Goal: Complete application form: Complete application form

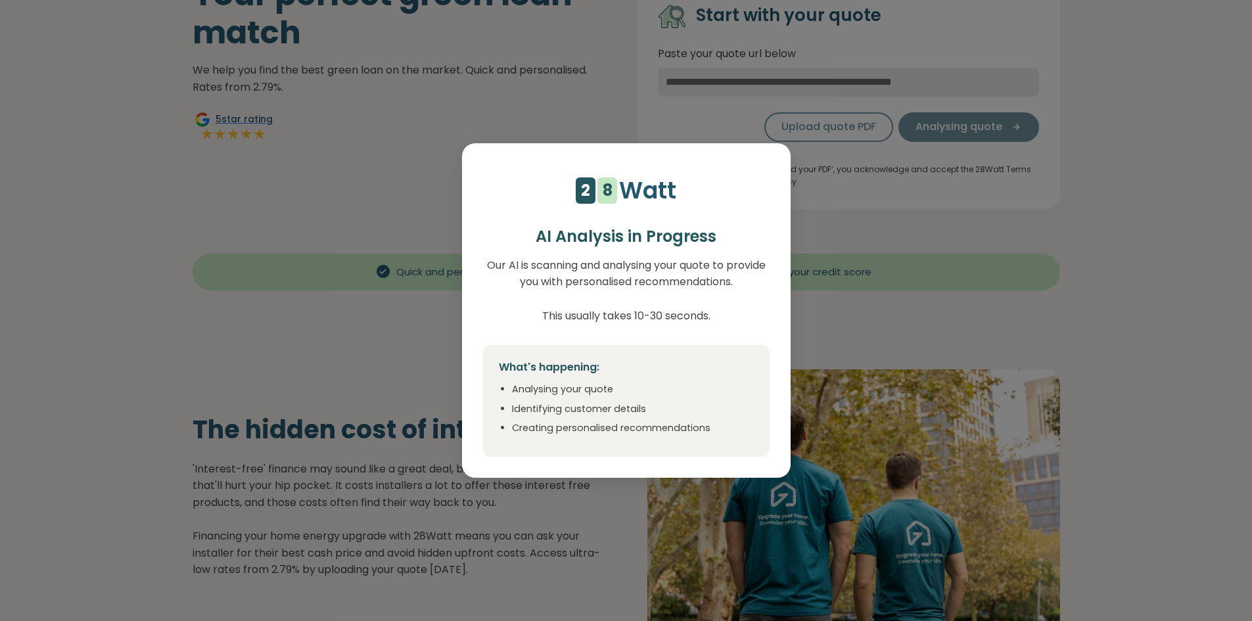
scroll to position [131, 0]
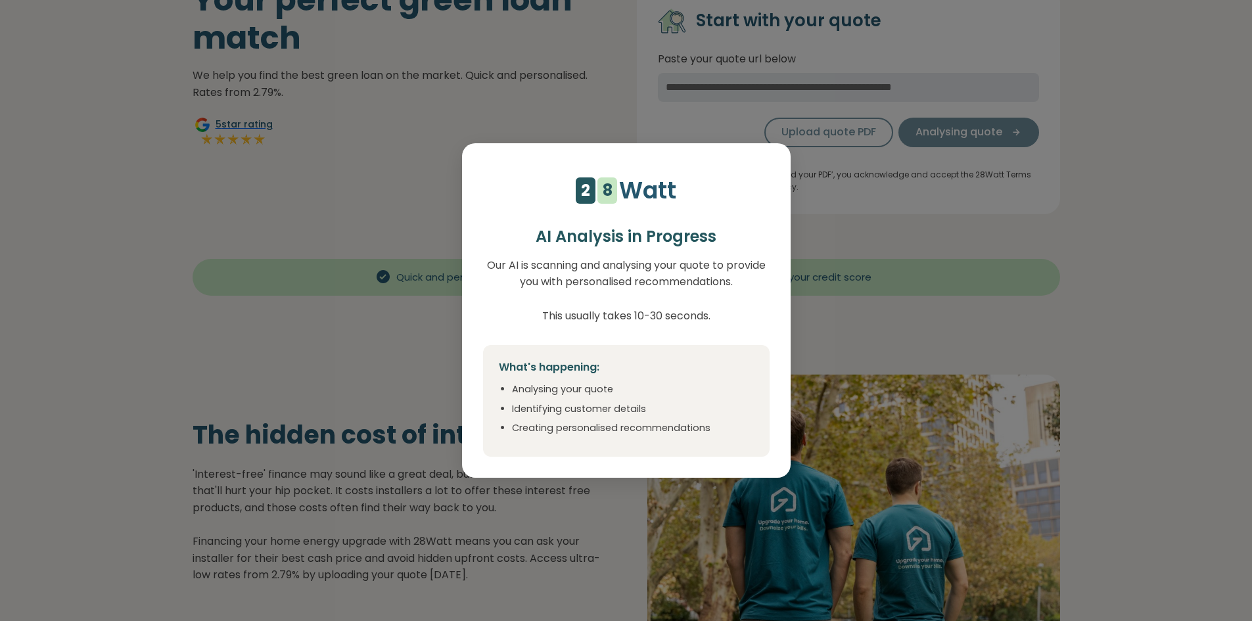
click at [551, 139] on div "4 5 6 7 8 9 1 2 1 2 3 4 5 6 7 8 Watt AI Analysis in Progress Our AI is scanning…" at bounding box center [626, 310] width 1252 height 621
click at [550, 103] on div "4 5 6 7 8 9 1 2 1 2 3 4 5 6 7 8 Watt AI Analysis in Progress Our AI is scanning…" at bounding box center [626, 310] width 1252 height 621
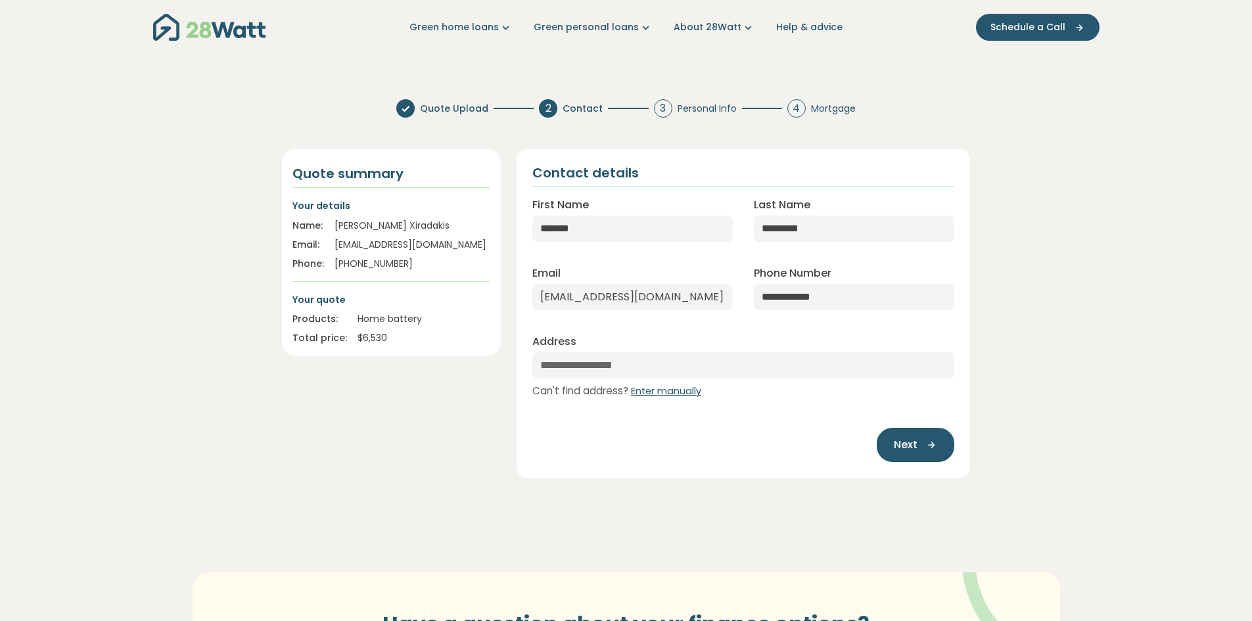
scroll to position [0, 0]
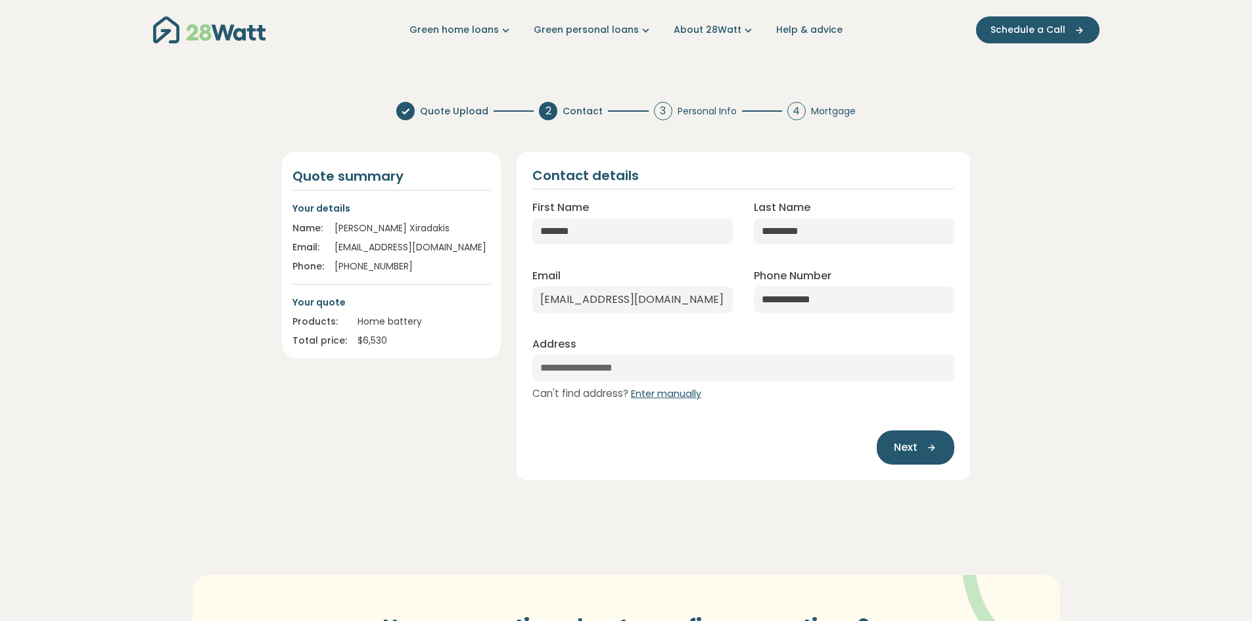
select select "***"
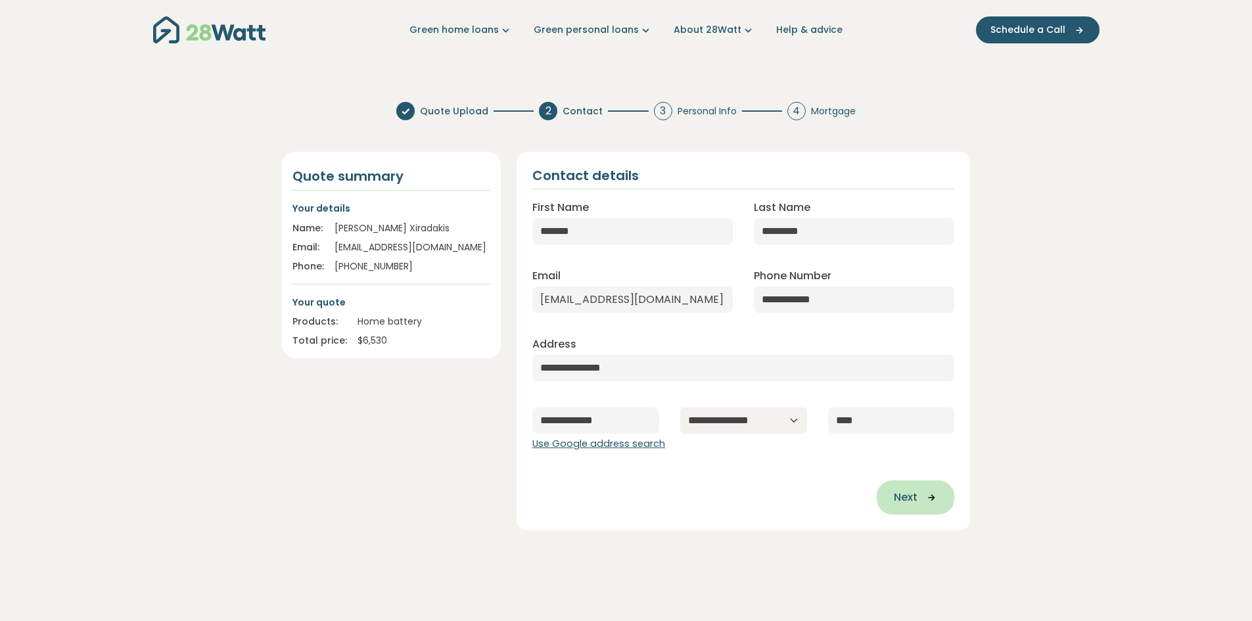
click at [926, 500] on icon "button" at bounding box center [927, 497] width 20 height 12
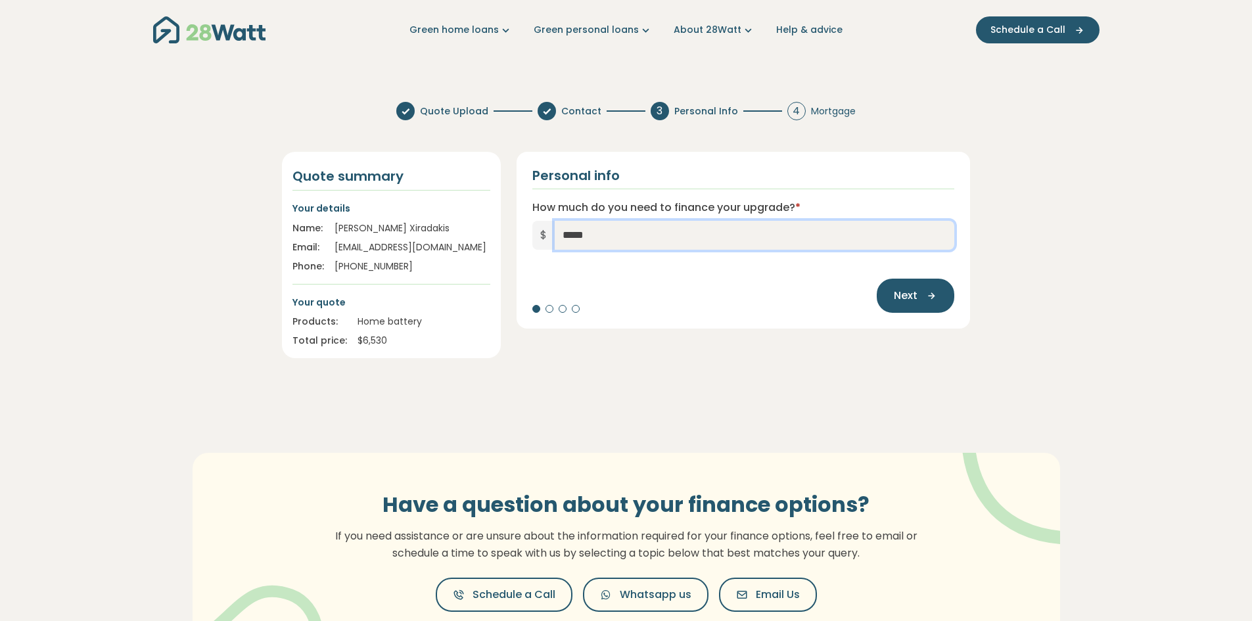
click at [639, 229] on input "*****" at bounding box center [755, 235] width 400 height 29
type input "*****"
click at [907, 293] on span "Next" at bounding box center [906, 296] width 24 height 16
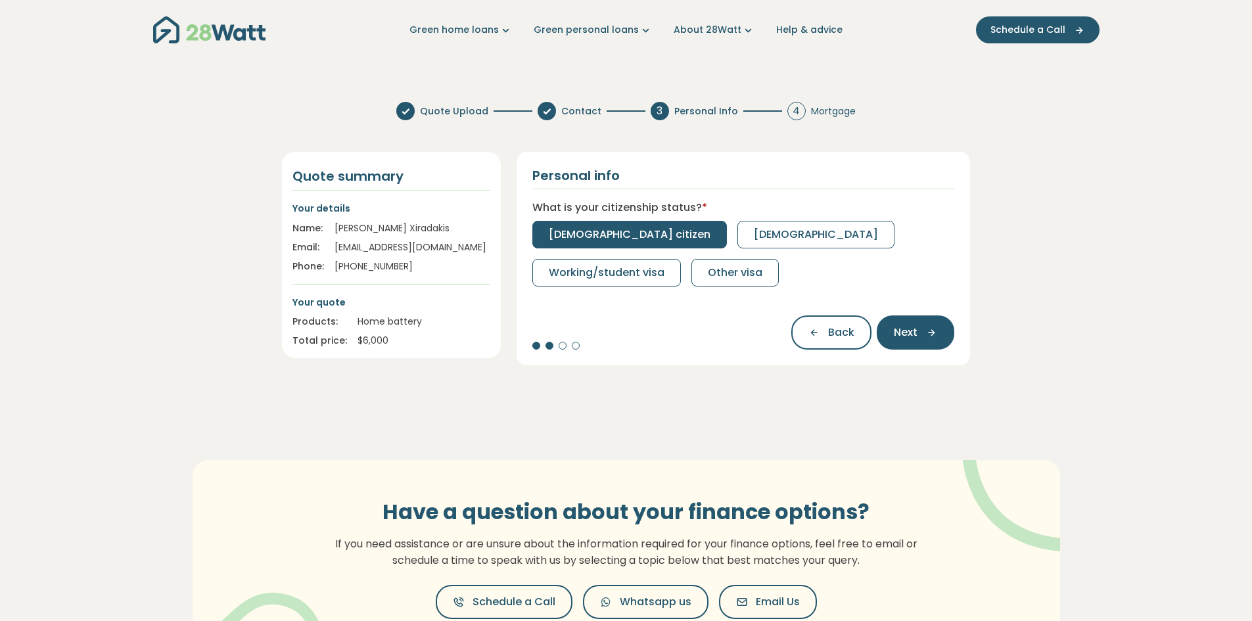
click at [603, 233] on span "[DEMOGRAPHIC_DATA] citizen" at bounding box center [630, 235] width 162 height 16
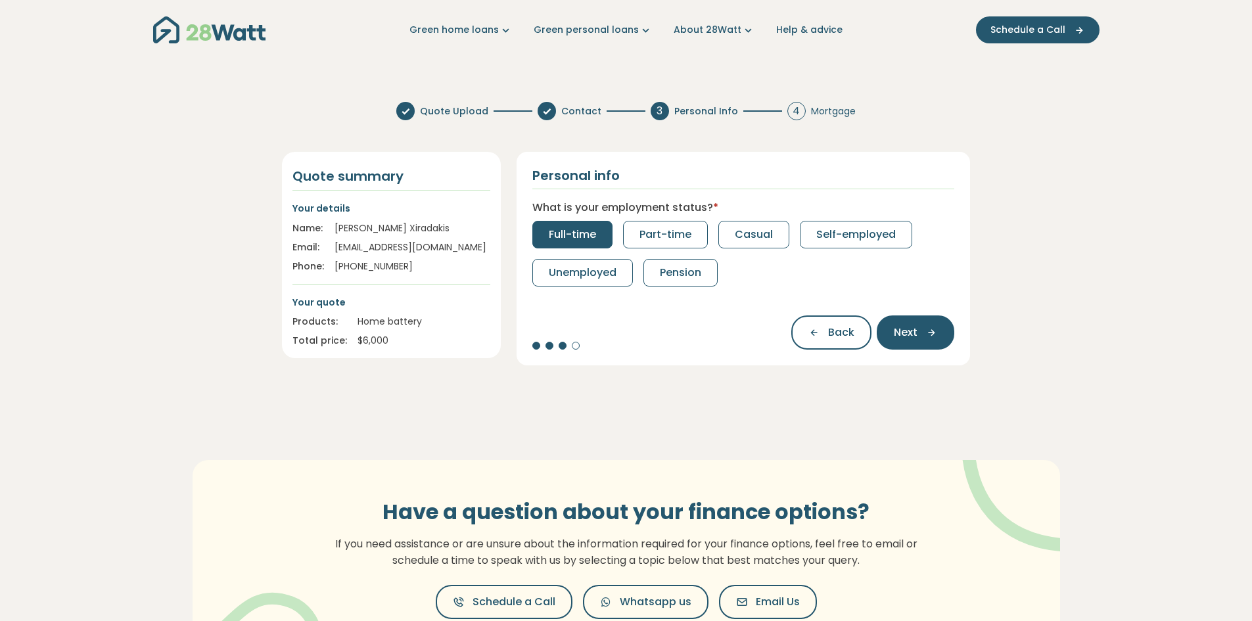
click at [563, 224] on button "Full-time" at bounding box center [572, 235] width 80 height 28
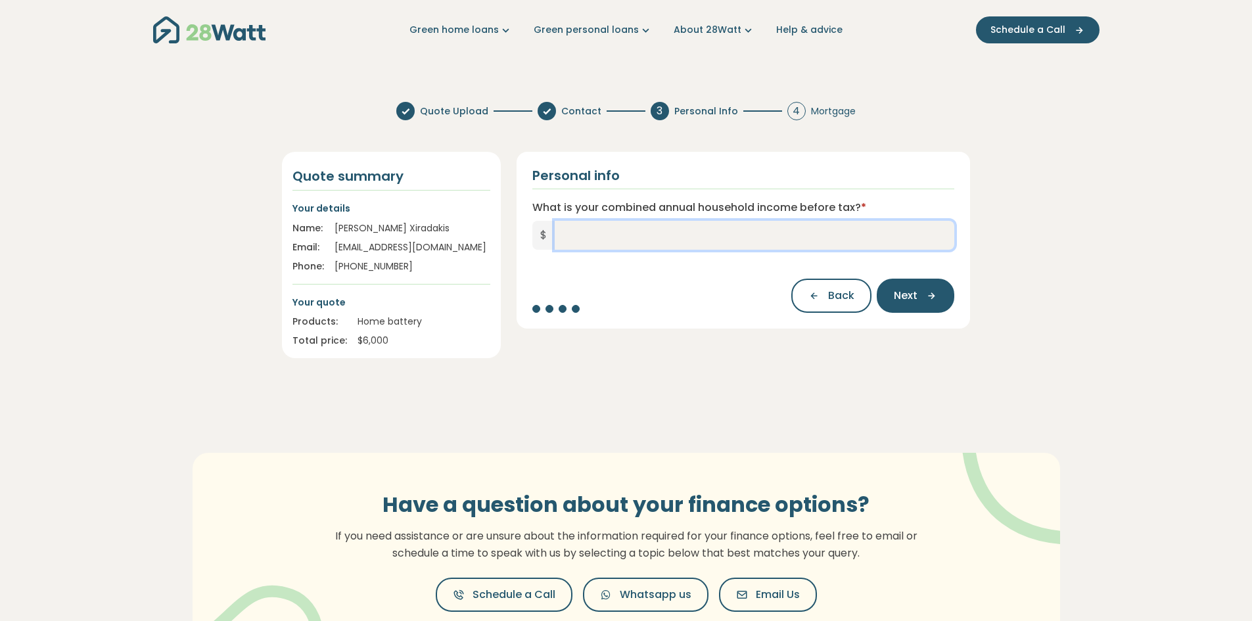
click at [562, 227] on input "What is your combined annual household income before tax? *" at bounding box center [755, 235] width 400 height 29
type input "*"
type input "*******"
click at [917, 290] on span "Next" at bounding box center [906, 296] width 24 height 16
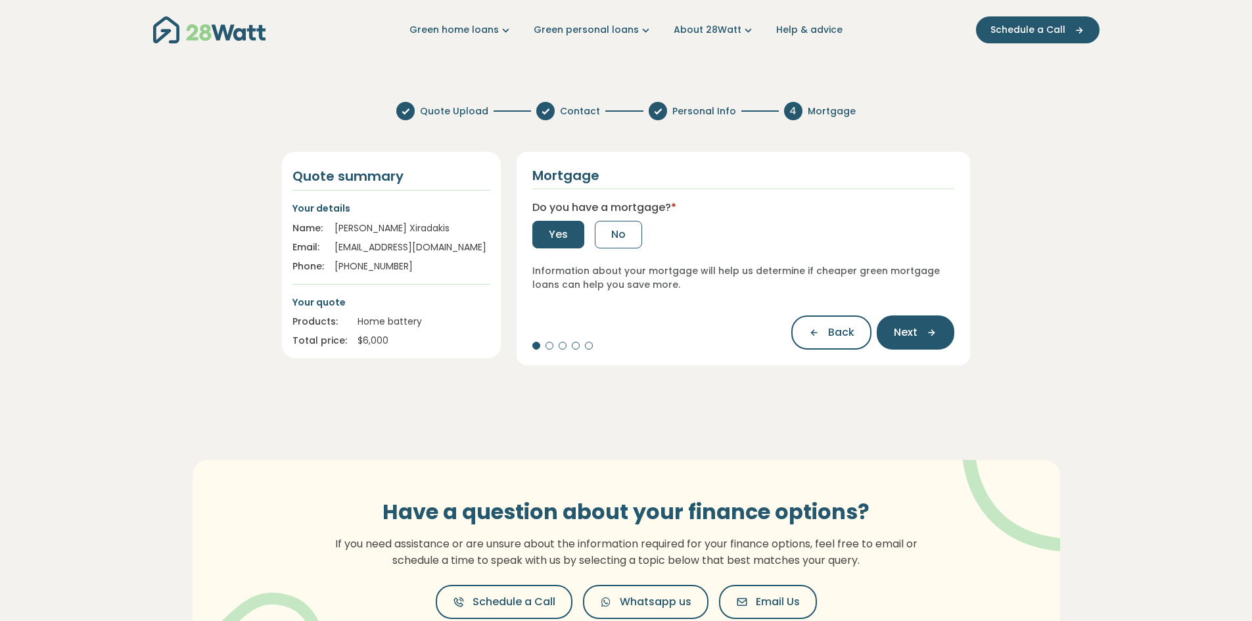
click at [561, 227] on span "Yes" at bounding box center [558, 235] width 19 height 16
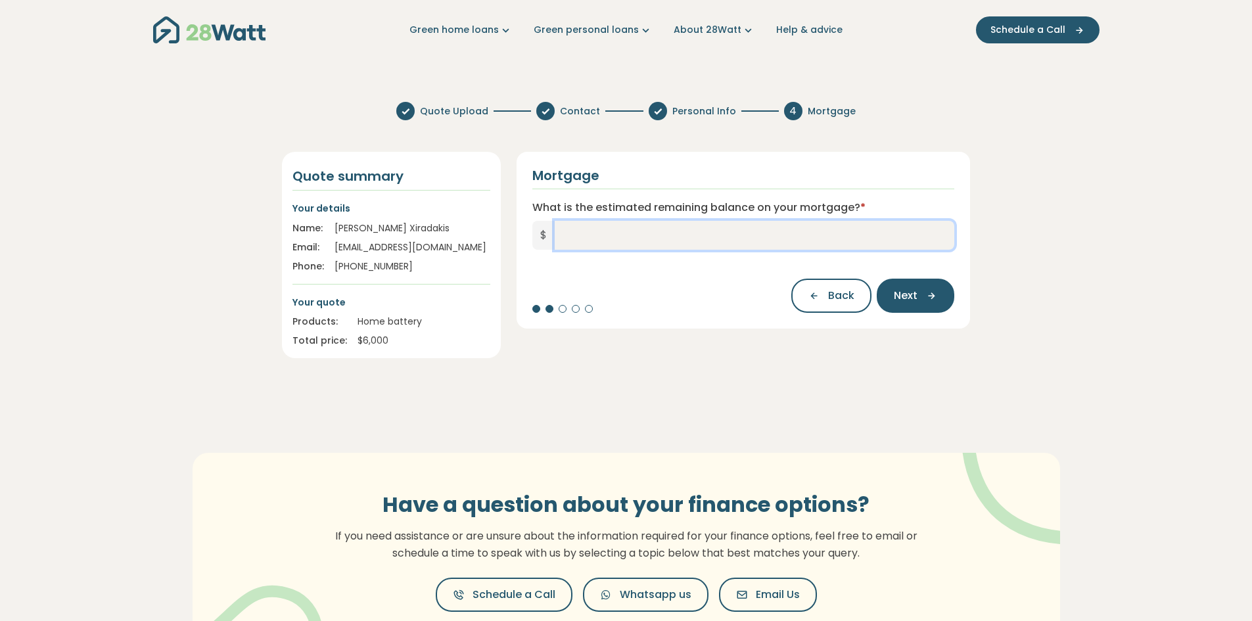
click at [608, 237] on input "What is the estimated remaining balance on your mortgage? *" at bounding box center [755, 235] width 400 height 29
type input "*******"
click at [916, 292] on span "Next" at bounding box center [906, 296] width 24 height 16
click at [679, 230] on input "What is your current interest rate? *" at bounding box center [743, 235] width 422 height 29
type input "***"
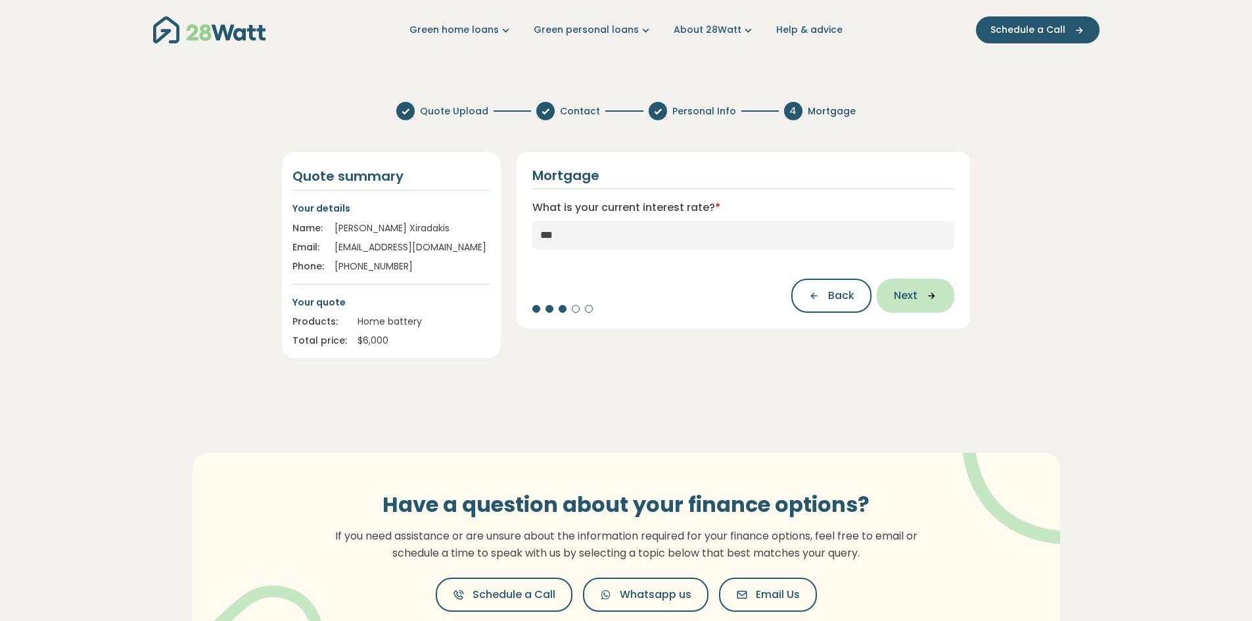
click at [931, 287] on button "Next" at bounding box center [915, 296] width 78 height 34
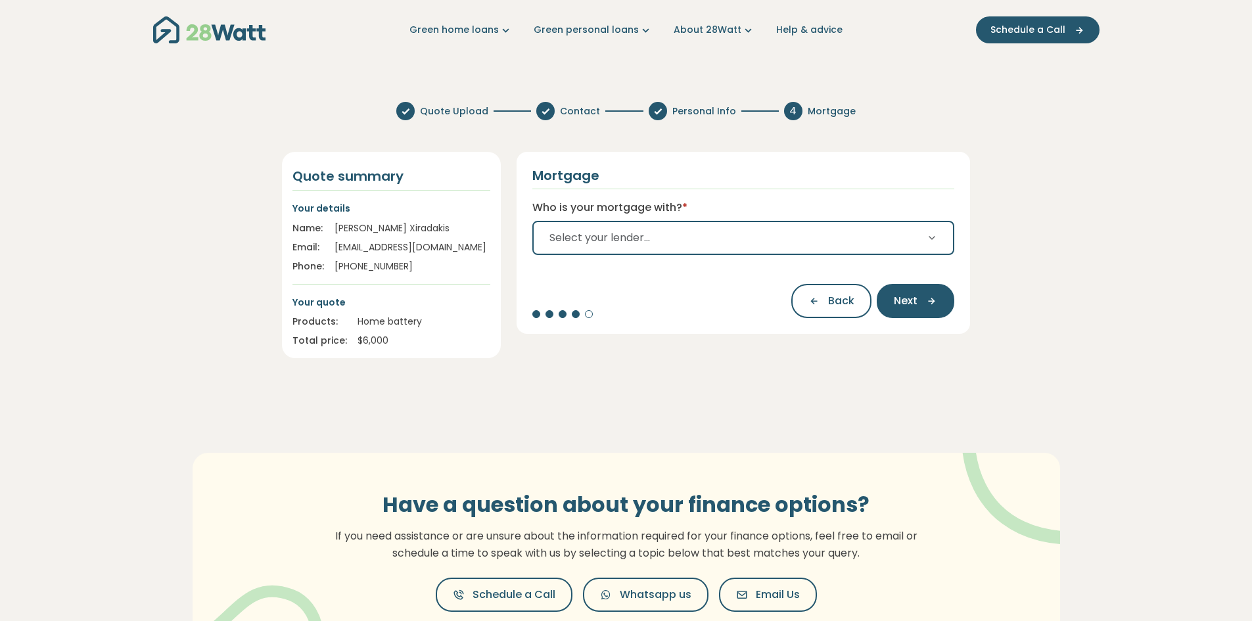
click at [729, 240] on button "Select your lender..." at bounding box center [743, 238] width 422 height 34
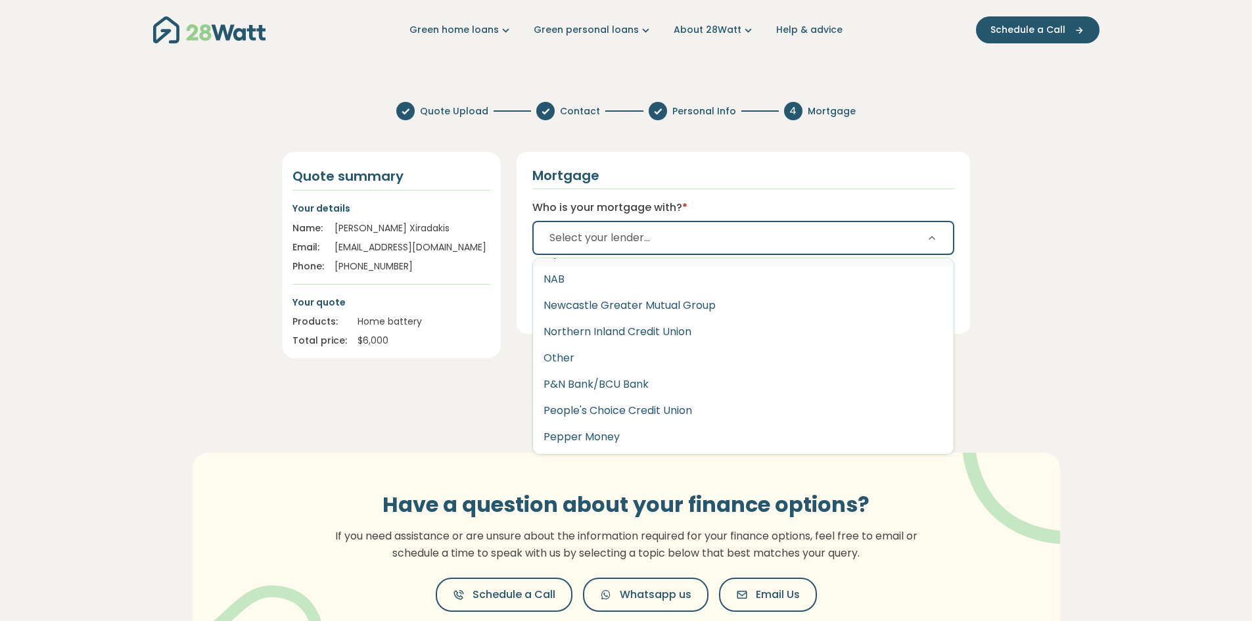
scroll to position [1643, 0]
click at [650, 350] on button "People's Choice Credit Union" at bounding box center [743, 353] width 421 height 26
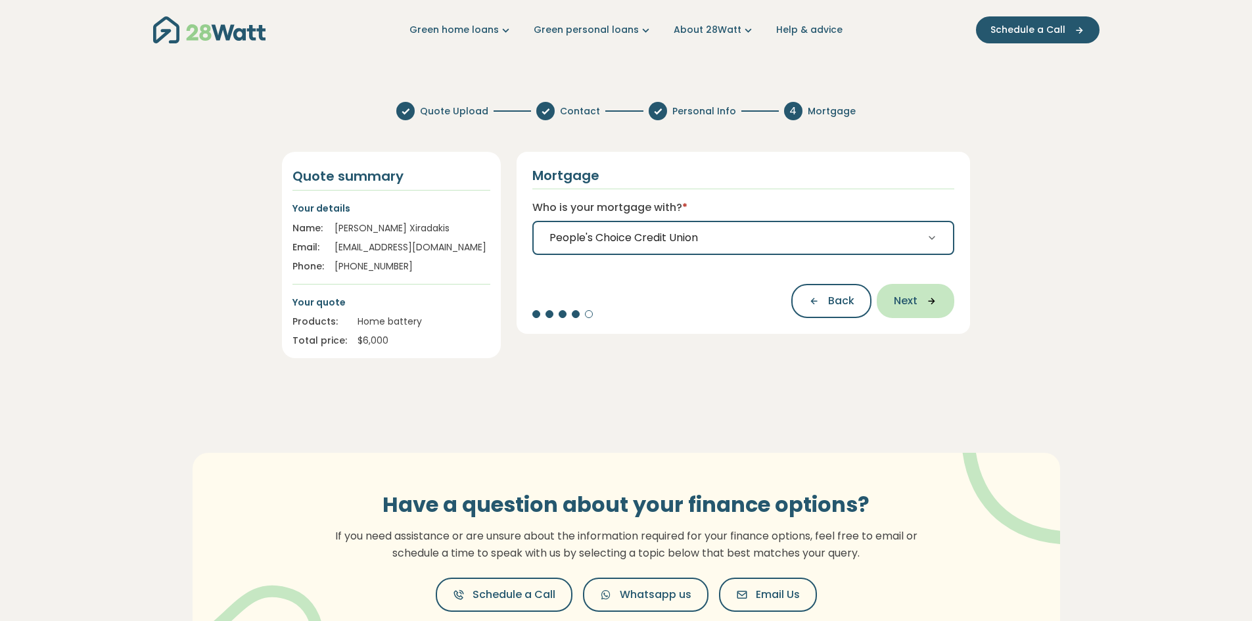
click at [903, 296] on span "Next" at bounding box center [906, 301] width 24 height 16
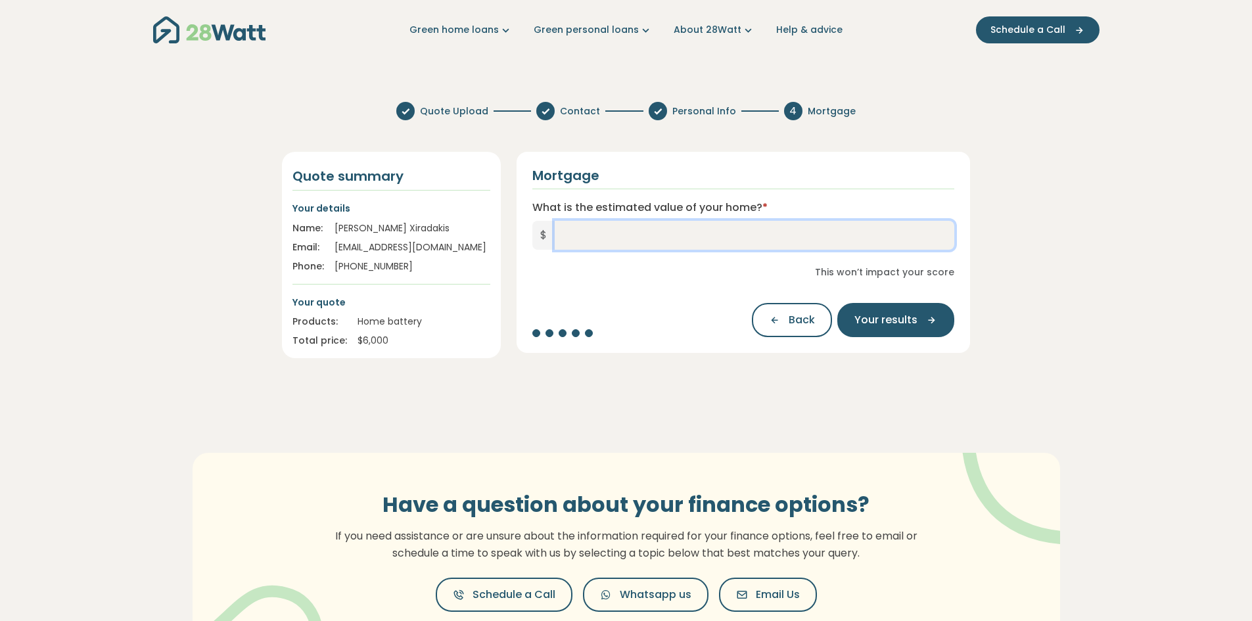
click at [602, 236] on input "What is the estimated value of your home? *" at bounding box center [755, 235] width 400 height 29
type input "*********"
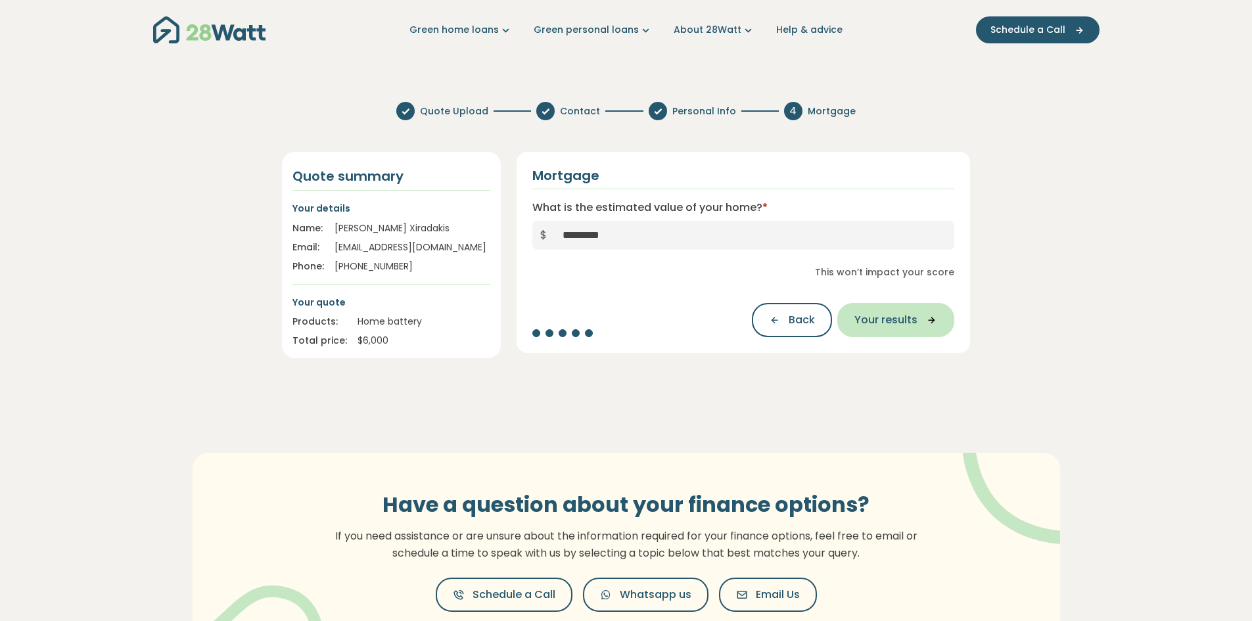
click at [903, 321] on span "Your results" at bounding box center [885, 320] width 63 height 16
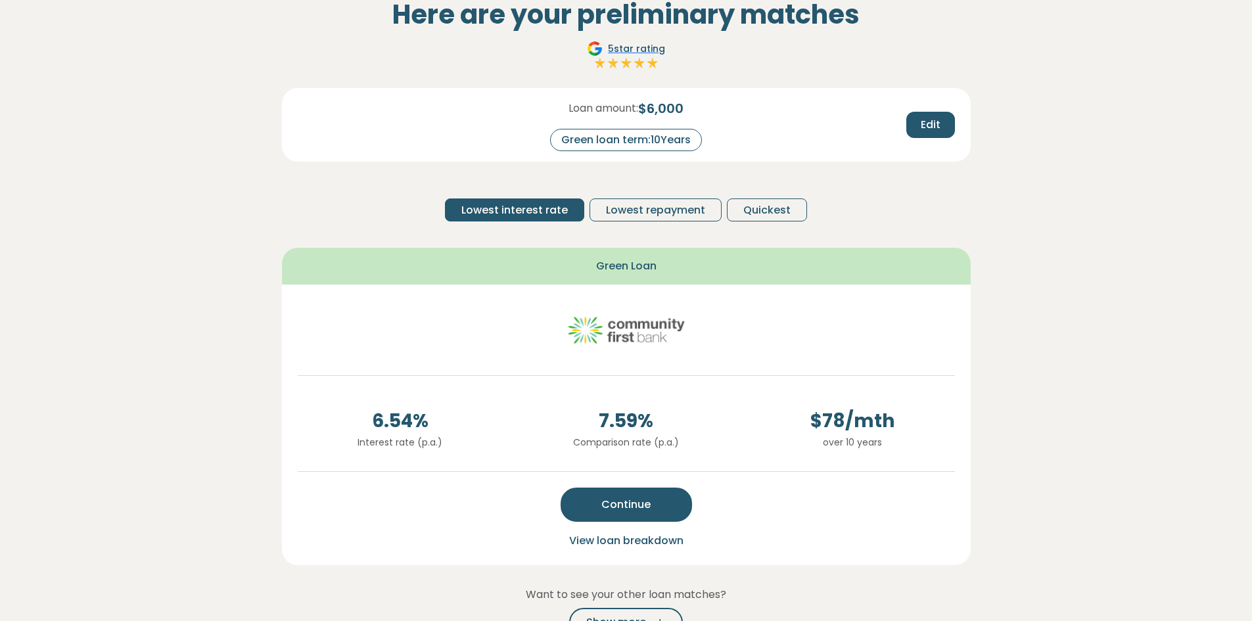
scroll to position [66, 0]
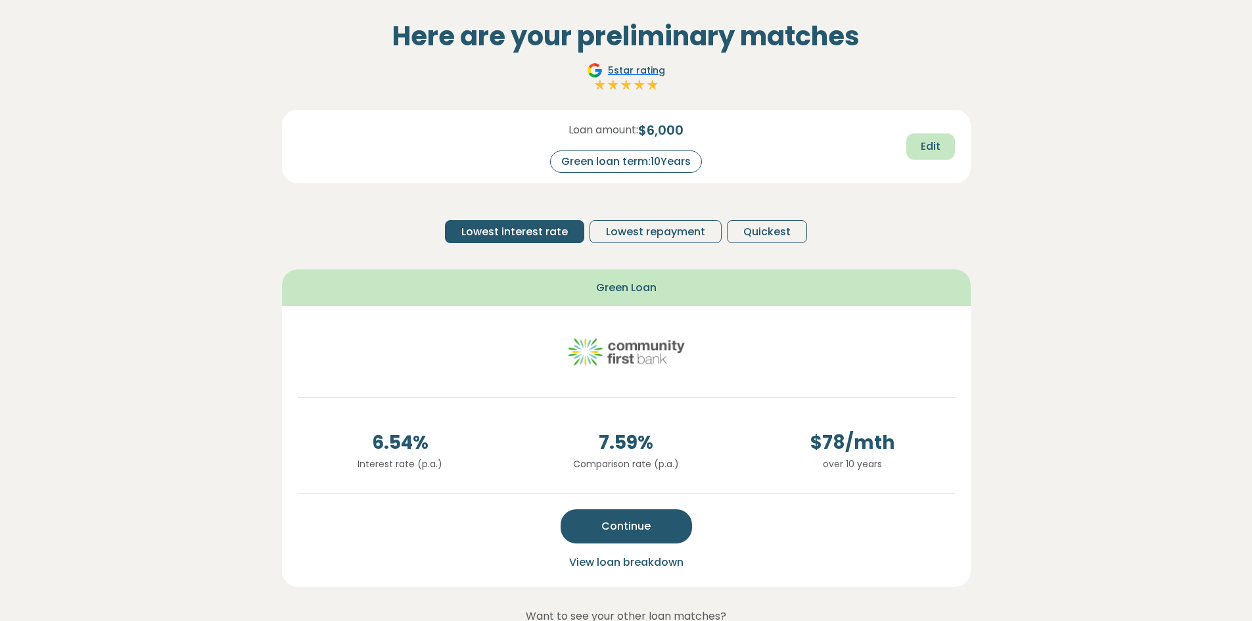
click at [922, 154] on span "Edit" at bounding box center [930, 147] width 20 height 16
click at [678, 168] on input "**" at bounding box center [681, 161] width 53 height 23
type input "*"
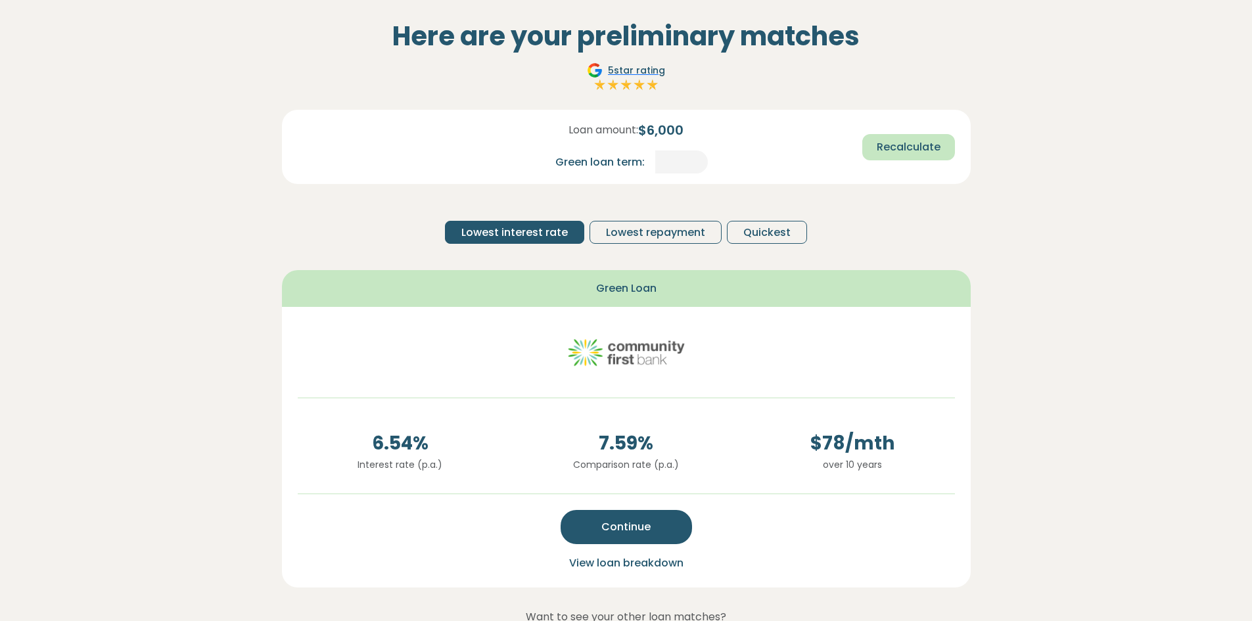
click at [888, 154] on span "Recalculate" at bounding box center [908, 147] width 64 height 16
click at [927, 147] on span "Edit" at bounding box center [930, 147] width 20 height 16
click at [688, 167] on input "*" at bounding box center [681, 161] width 53 height 23
type input "*"
click at [881, 145] on span "Recalculate" at bounding box center [908, 147] width 64 height 16
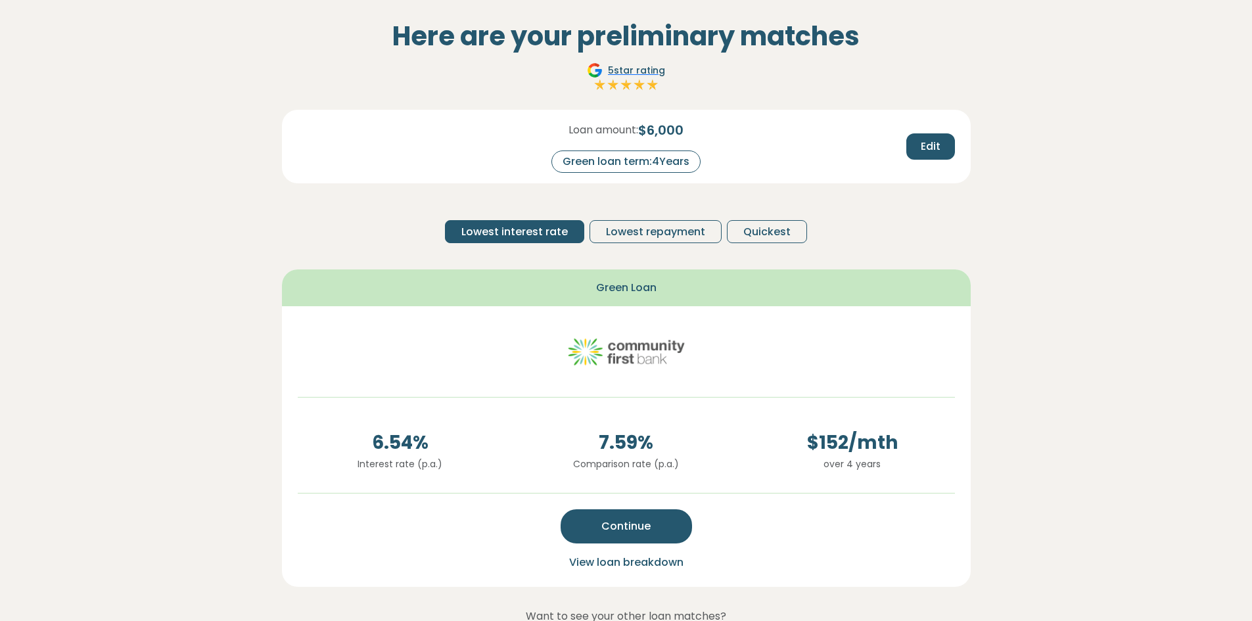
scroll to position [131, 0]
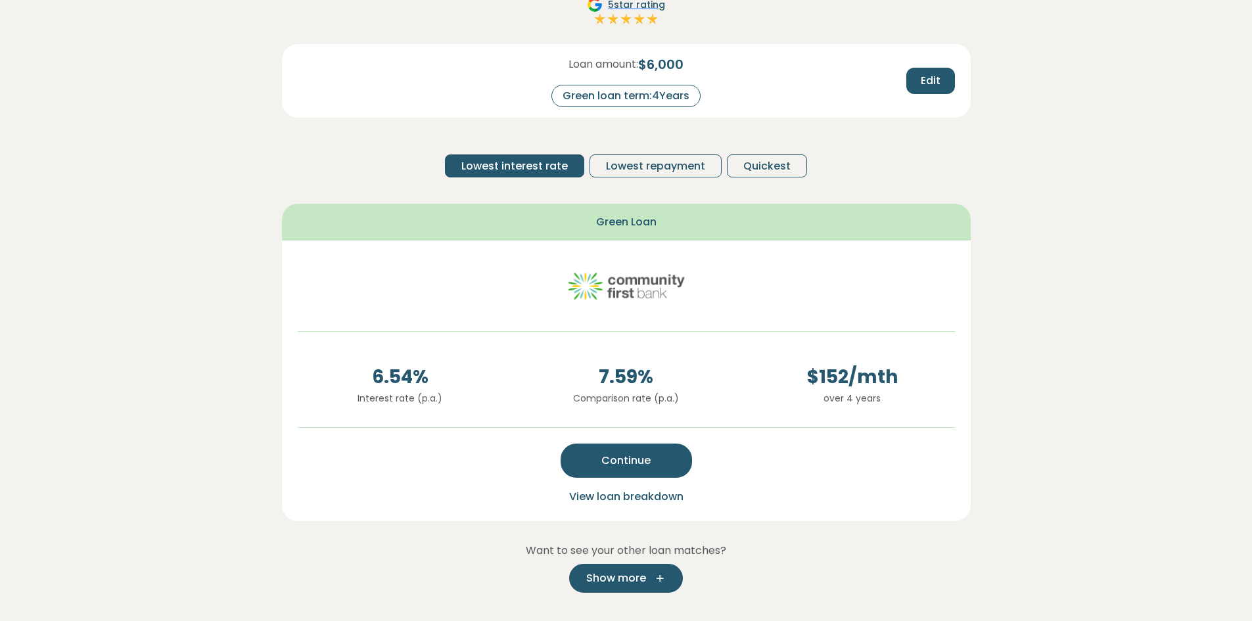
click at [653, 572] on icon "button" at bounding box center [656, 578] width 20 height 12
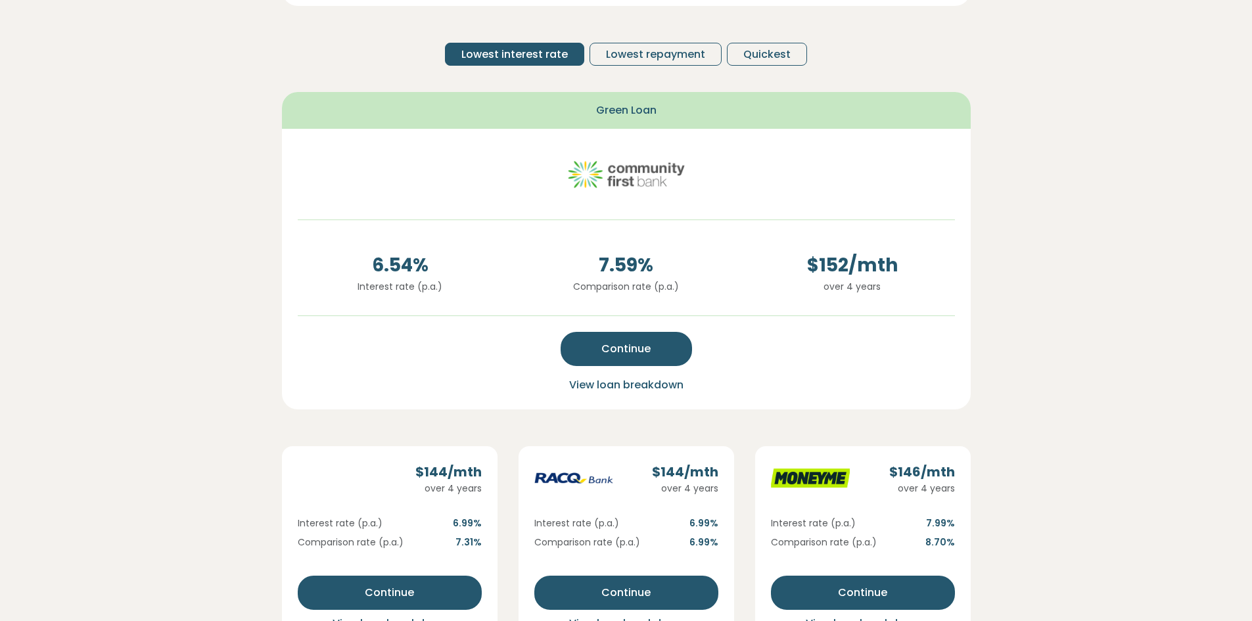
scroll to position [263, 0]
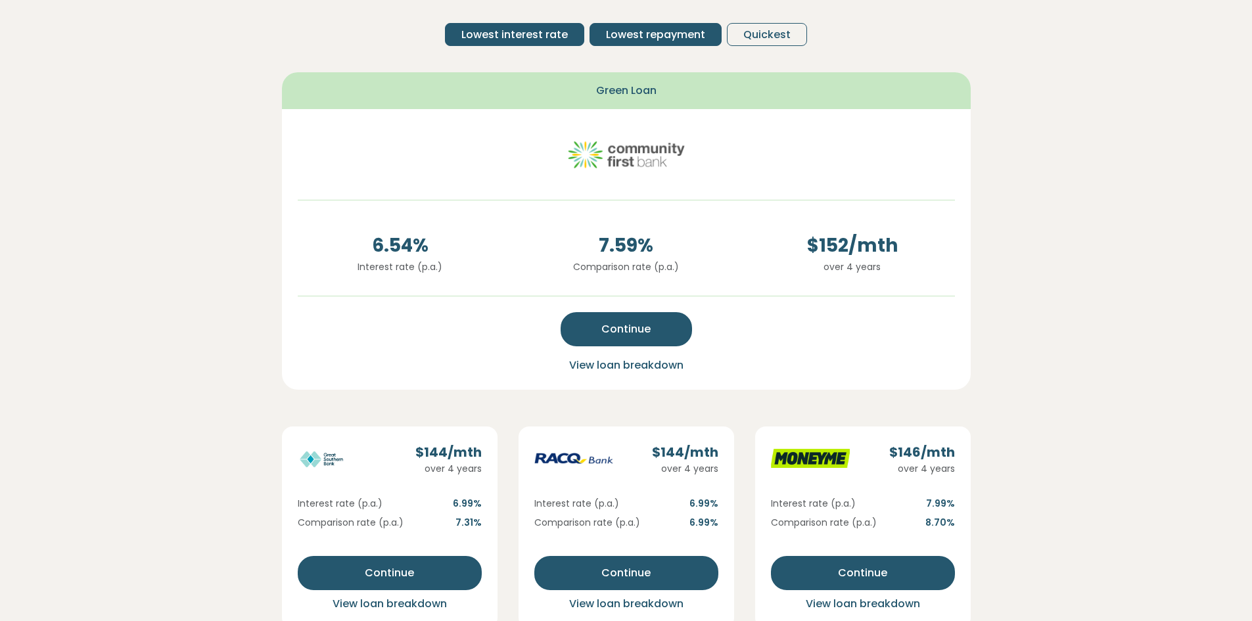
click at [635, 30] on span "Lowest repayment" at bounding box center [655, 35] width 99 height 16
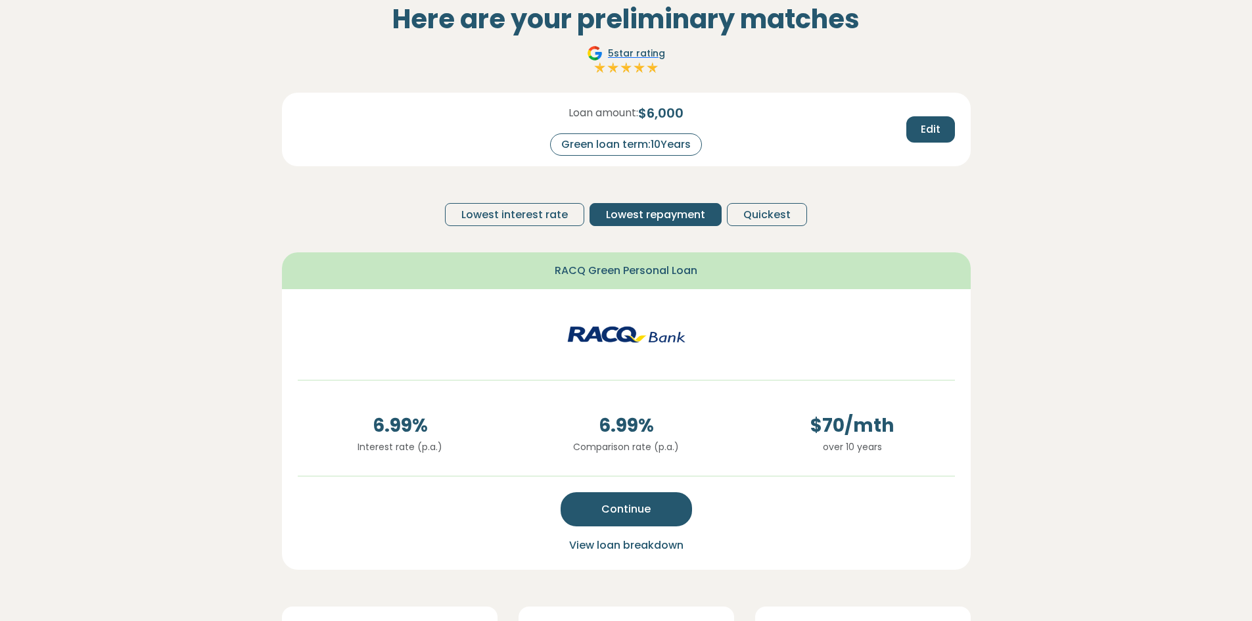
scroll to position [66, 0]
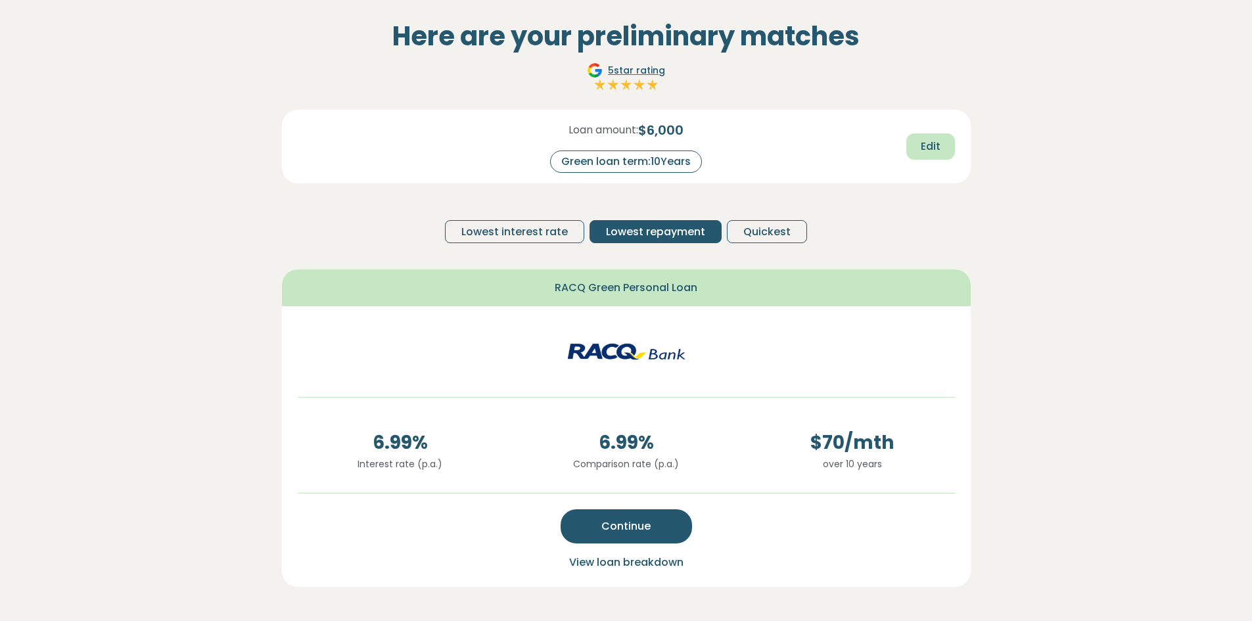
click at [930, 150] on span "Edit" at bounding box center [930, 147] width 20 height 16
drag, startPoint x: 688, startPoint y: 167, endPoint x: 674, endPoint y: 158, distance: 16.6
click at [672, 164] on input "**" at bounding box center [681, 161] width 53 height 23
type input "*"
click at [886, 146] on span "Recalculate" at bounding box center [908, 147] width 64 height 16
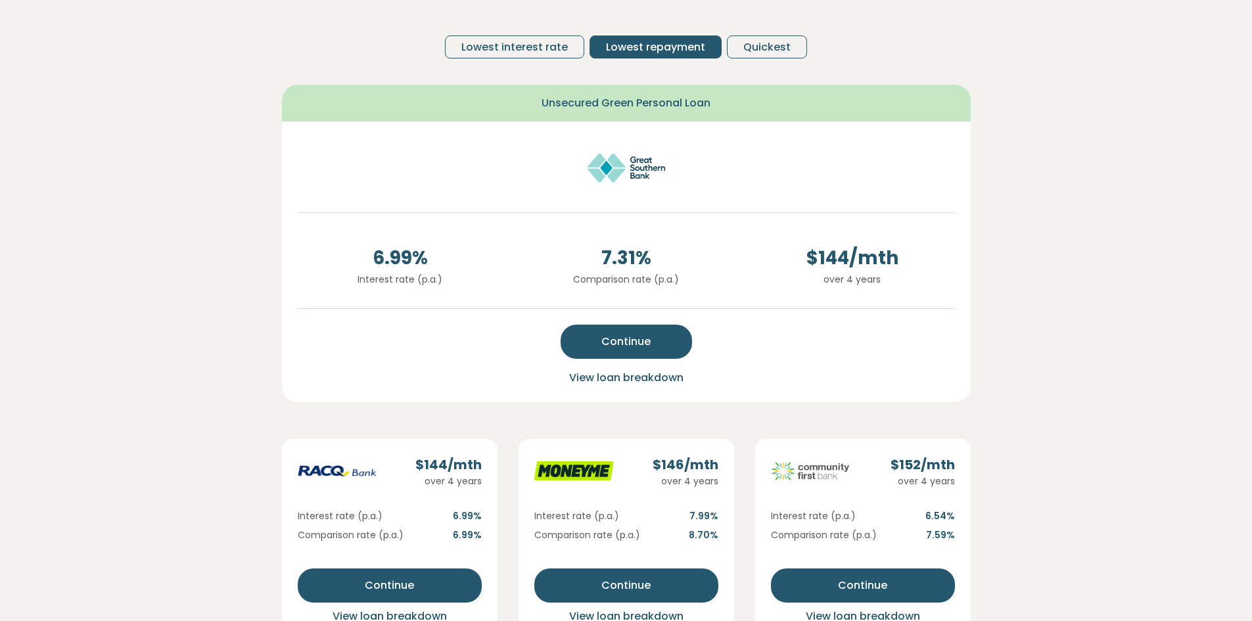
scroll to position [263, 0]
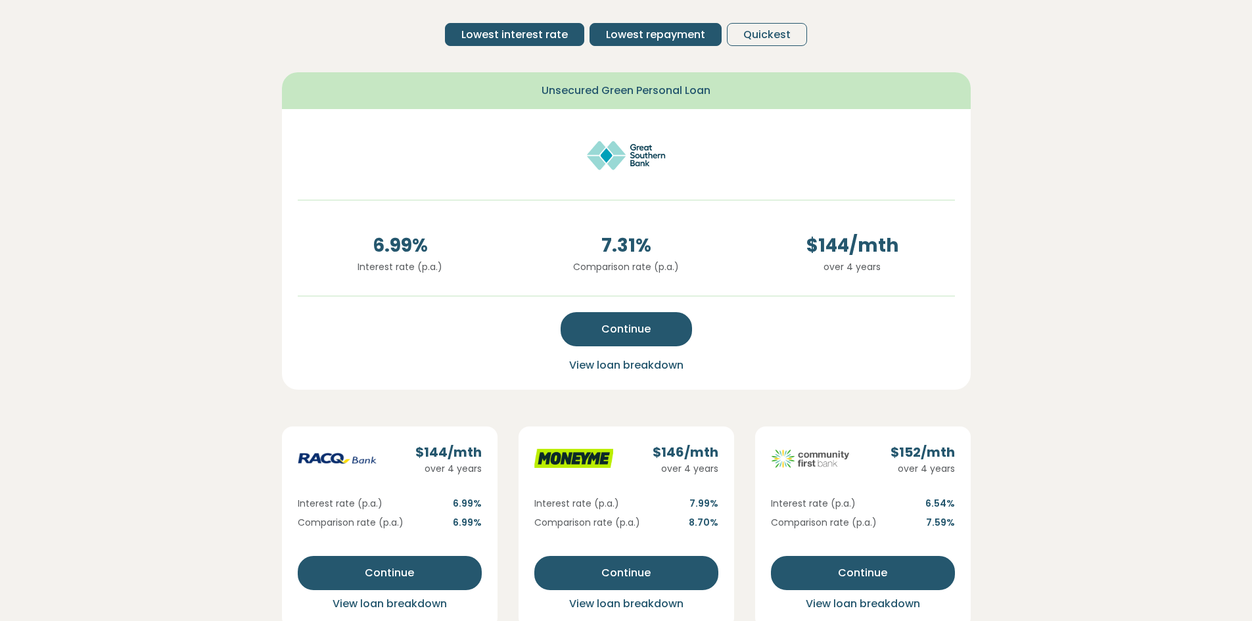
click at [538, 34] on span "Lowest interest rate" at bounding box center [514, 35] width 106 height 16
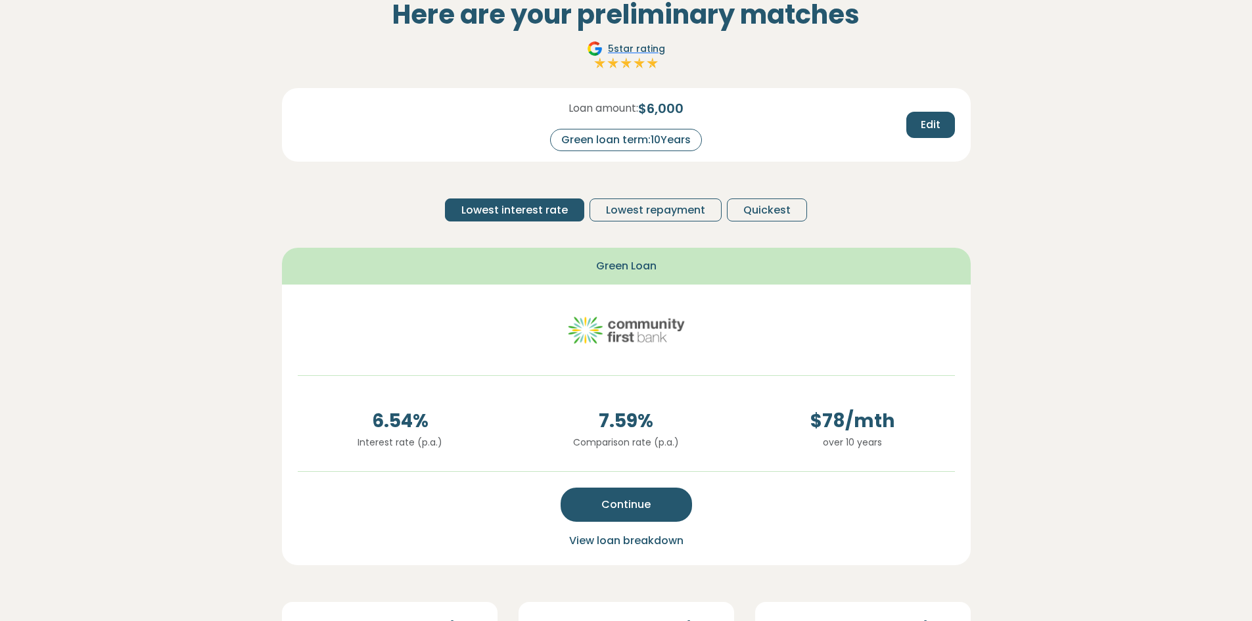
scroll to position [66, 0]
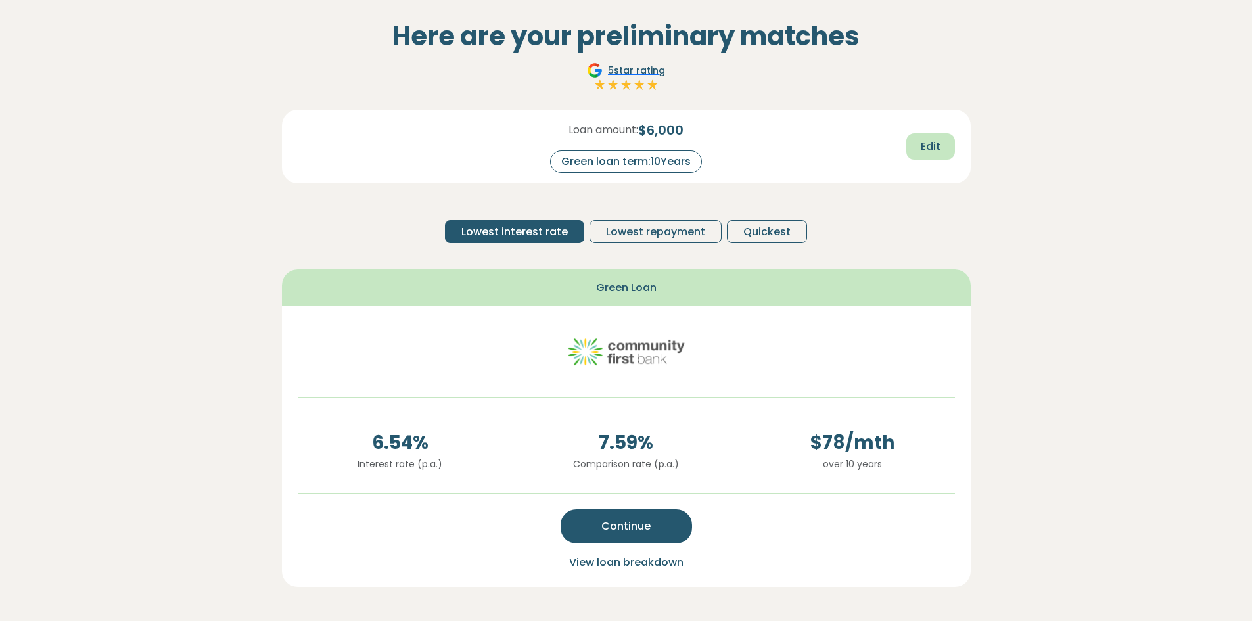
click at [915, 141] on button "Edit" at bounding box center [930, 146] width 49 height 26
drag, startPoint x: 698, startPoint y: 162, endPoint x: 678, endPoint y: 166, distance: 20.1
click at [676, 165] on input "**" at bounding box center [681, 161] width 53 height 23
type input "*"
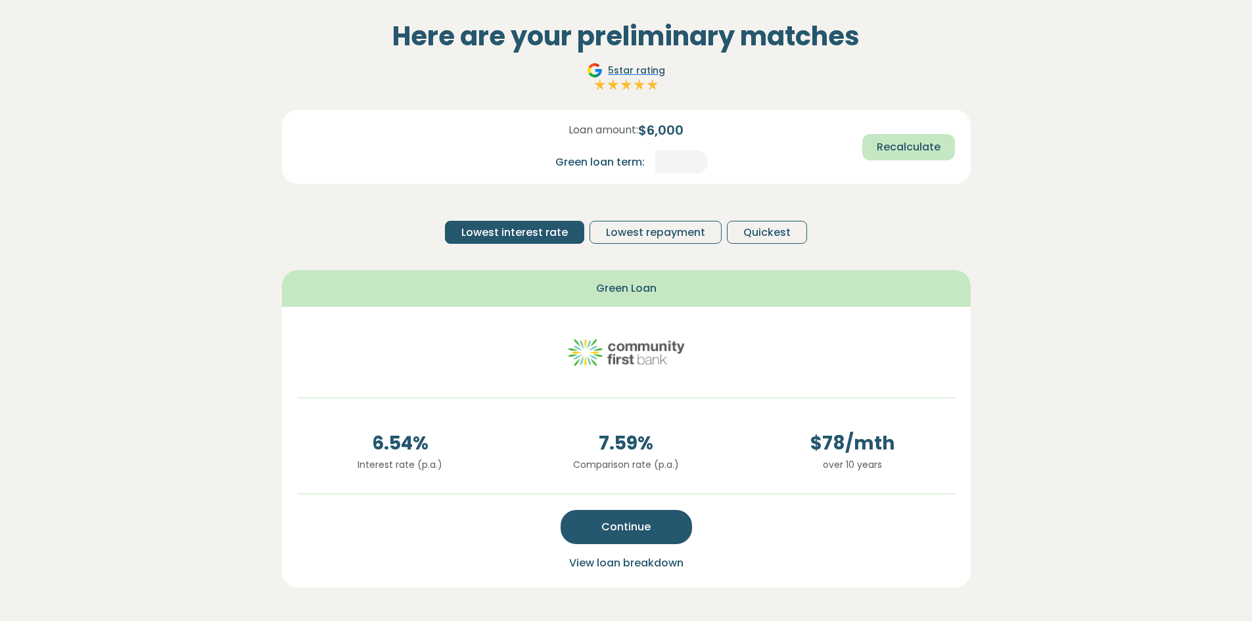
click at [896, 143] on span "Recalculate" at bounding box center [908, 147] width 64 height 16
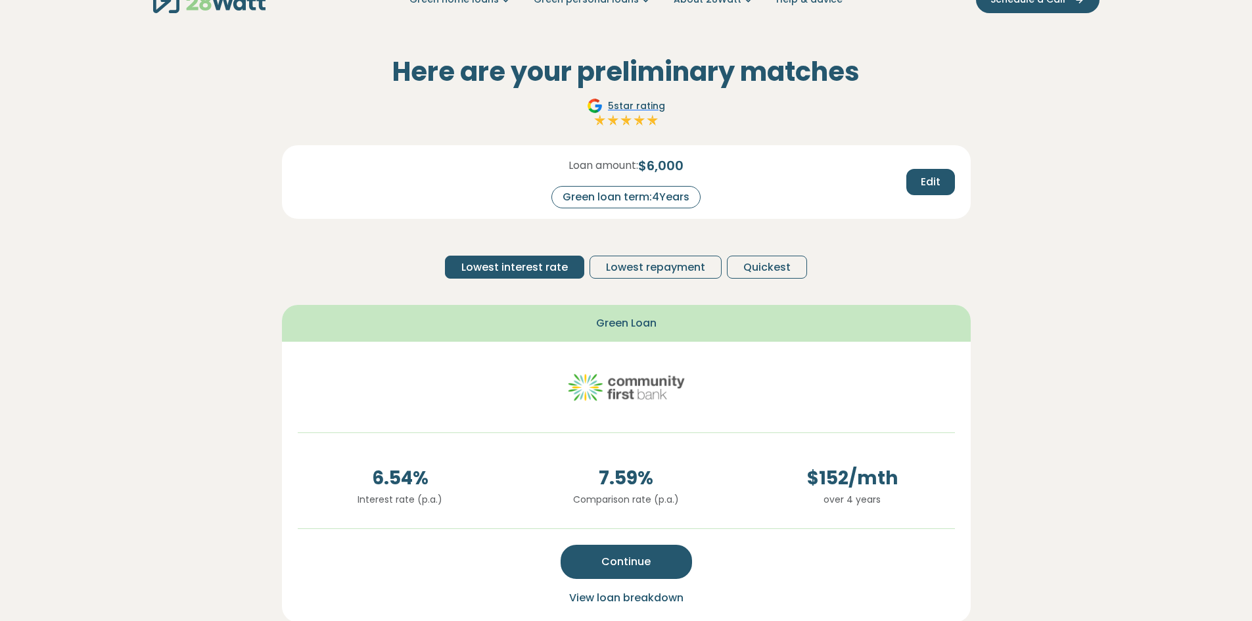
scroll to position [0, 0]
